Goal: Task Accomplishment & Management: Use online tool/utility

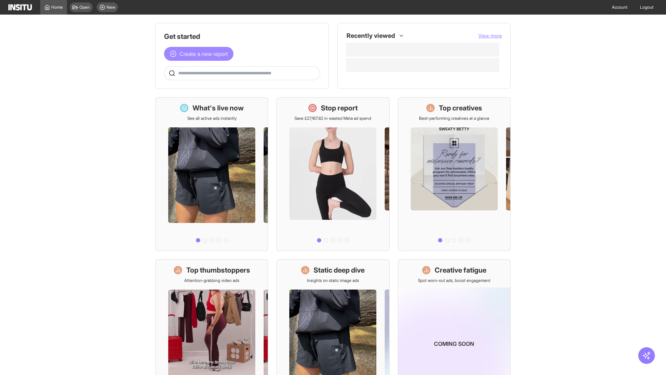
click at [201, 54] on span "Create a new report" at bounding box center [203, 54] width 49 height 8
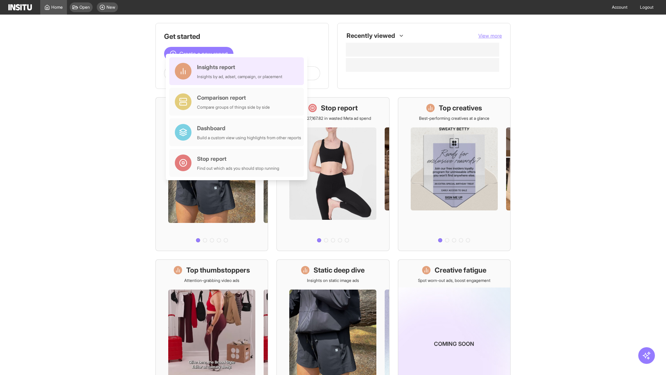
click at [238, 71] on div "Insights report Insights by ad, adset, campaign, or placement" at bounding box center [239, 71] width 85 height 17
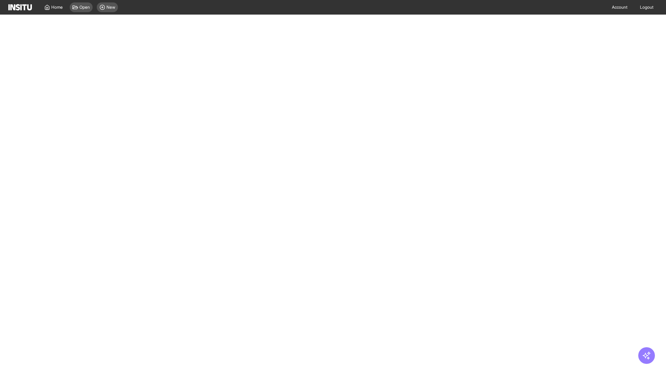
select select "**"
